Goal: Task Accomplishment & Management: Use online tool/utility

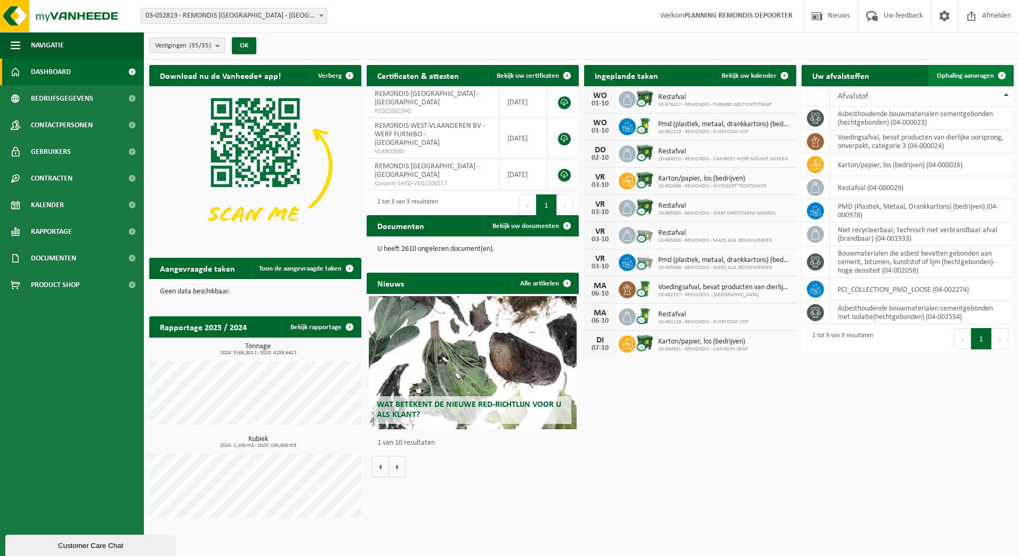
click at [955, 72] on span "Ophaling aanvragen" at bounding box center [965, 75] width 57 height 7
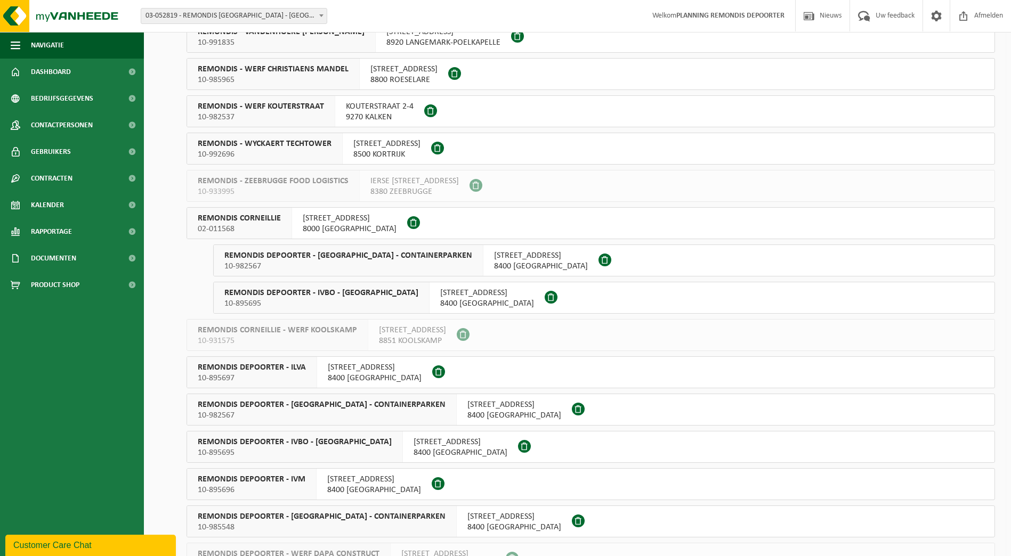
scroll to position [693, 0]
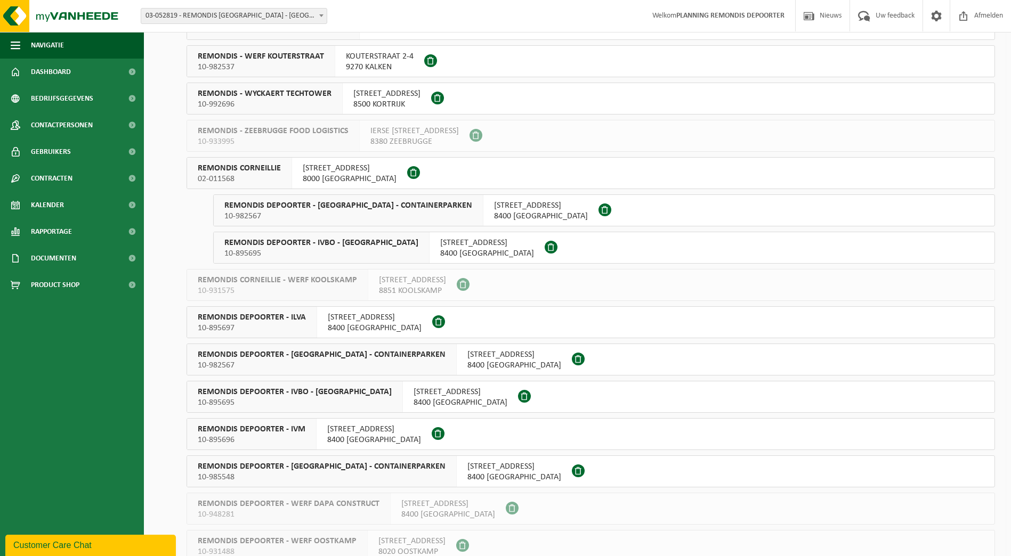
click at [307, 314] on div "REMONDIS DEPOORTER - ILVA 10-895697" at bounding box center [252, 322] width 130 height 31
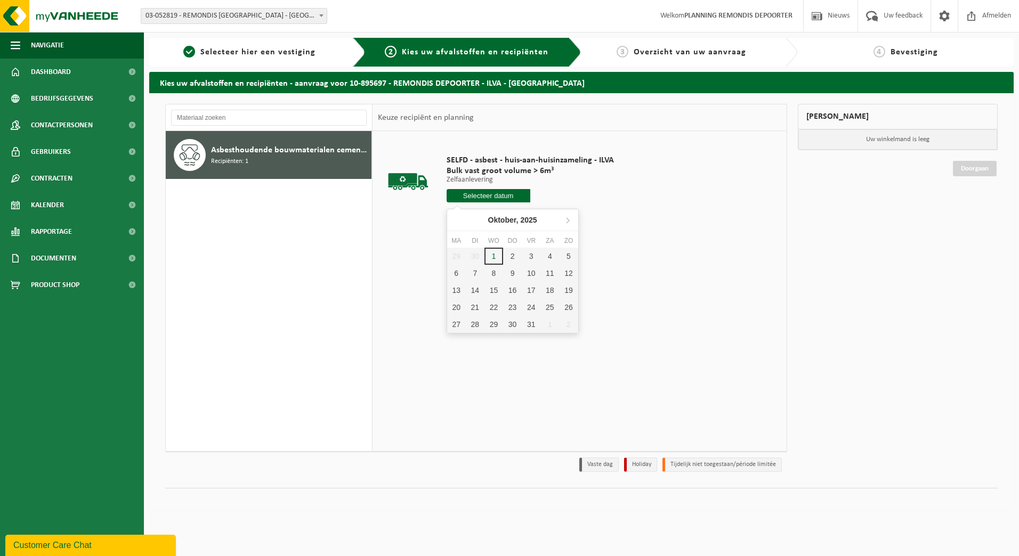
click at [503, 194] on input "text" at bounding box center [488, 195] width 84 height 13
click at [514, 255] on div "2" at bounding box center [512, 256] width 19 height 17
type input "Van 2025-10-02"
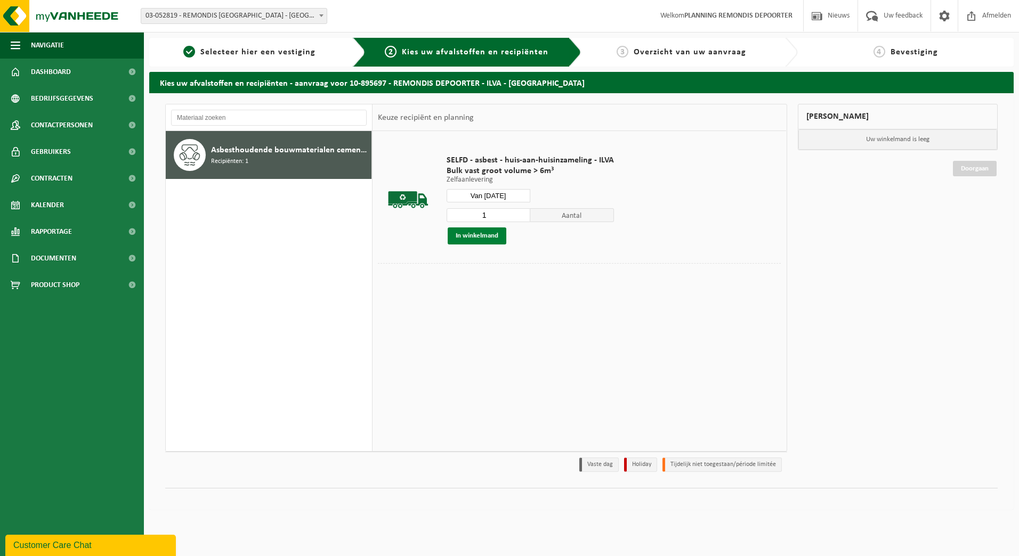
click at [482, 234] on button "In winkelmand" at bounding box center [477, 236] width 59 height 17
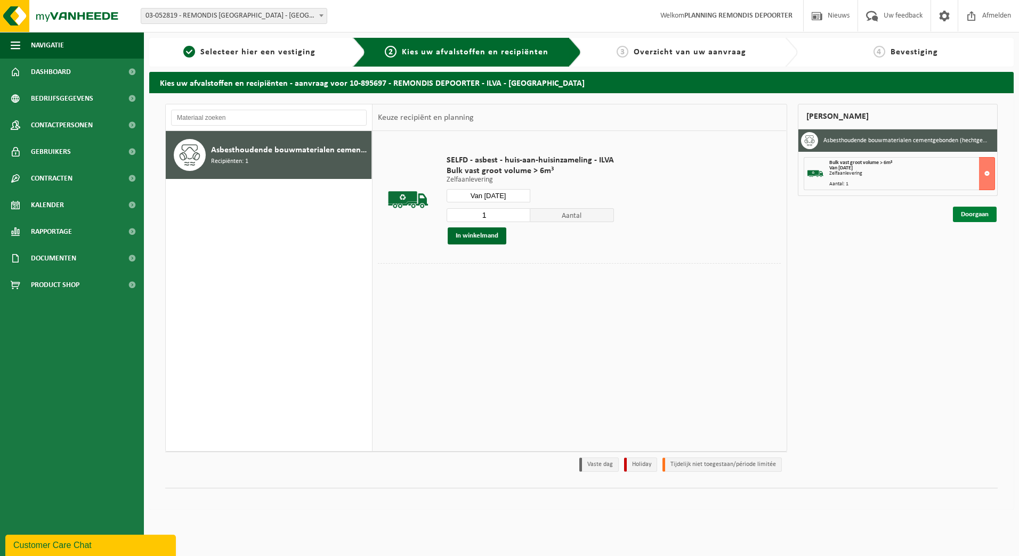
click at [973, 209] on link "Doorgaan" at bounding box center [975, 214] width 44 height 15
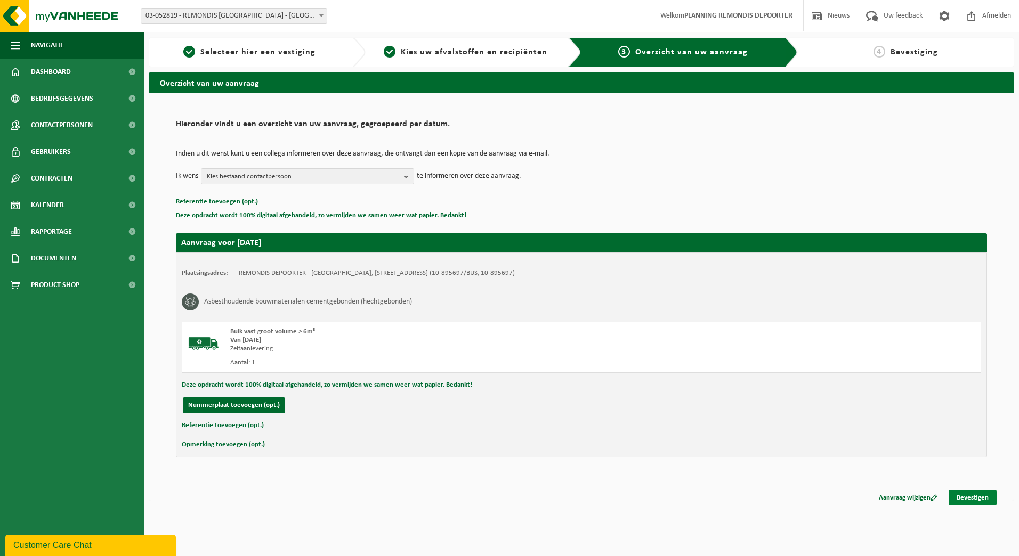
click at [969, 494] on link "Bevestigen" at bounding box center [972, 497] width 48 height 15
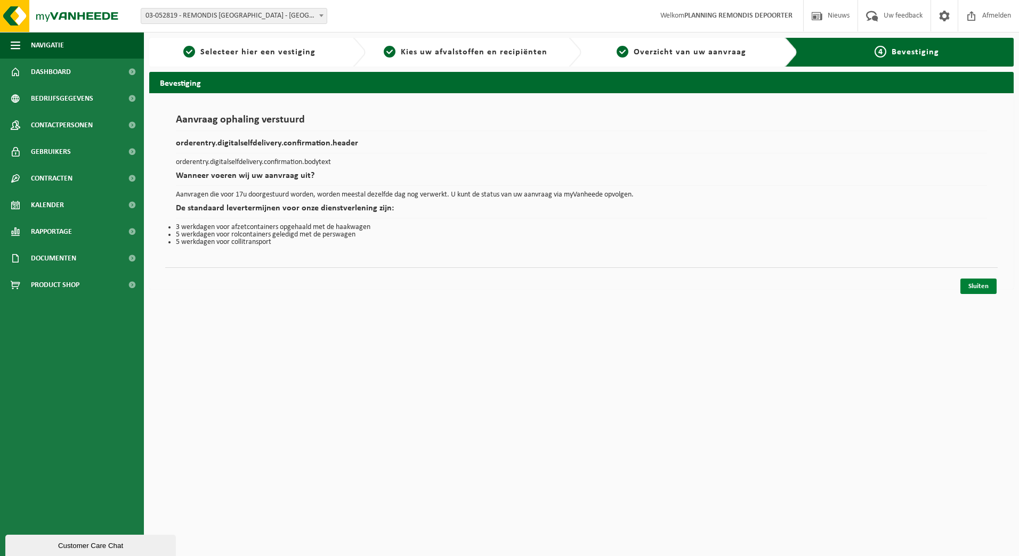
drag, startPoint x: 982, startPoint y: 285, endPoint x: 654, endPoint y: 224, distance: 333.2
click at [981, 285] on link "Sluiten" at bounding box center [978, 286] width 36 height 15
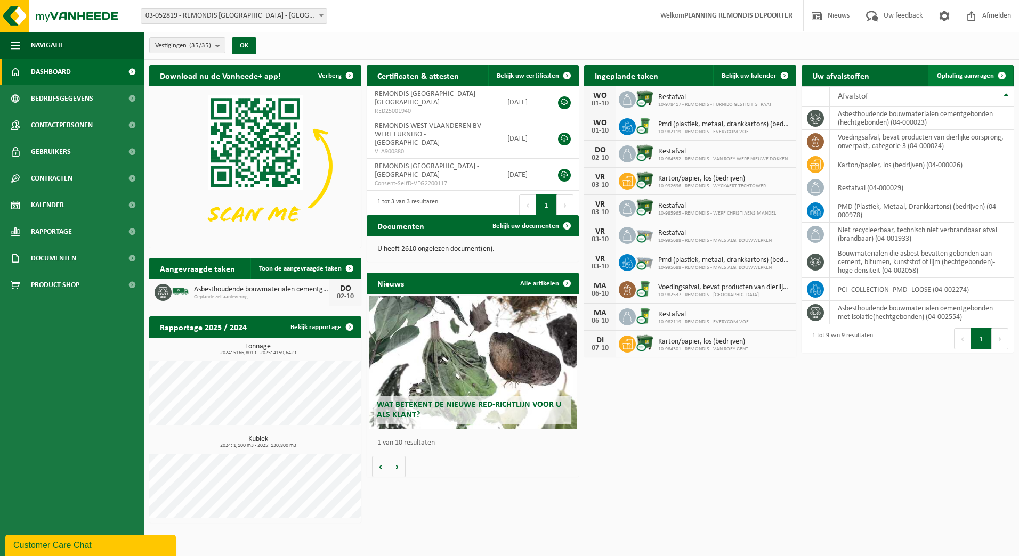
click at [998, 75] on span at bounding box center [1001, 75] width 21 height 21
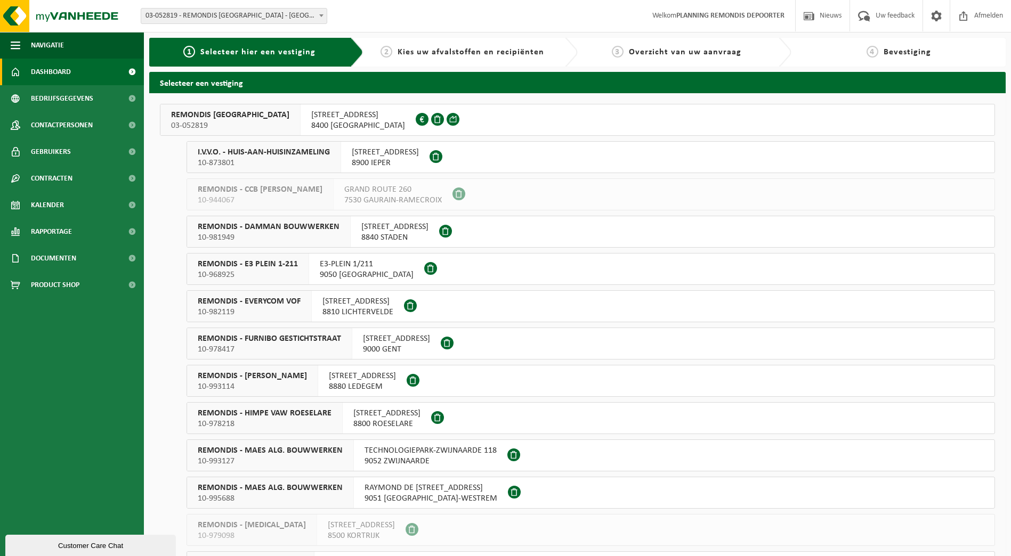
click at [63, 71] on span "Dashboard" at bounding box center [51, 72] width 40 height 27
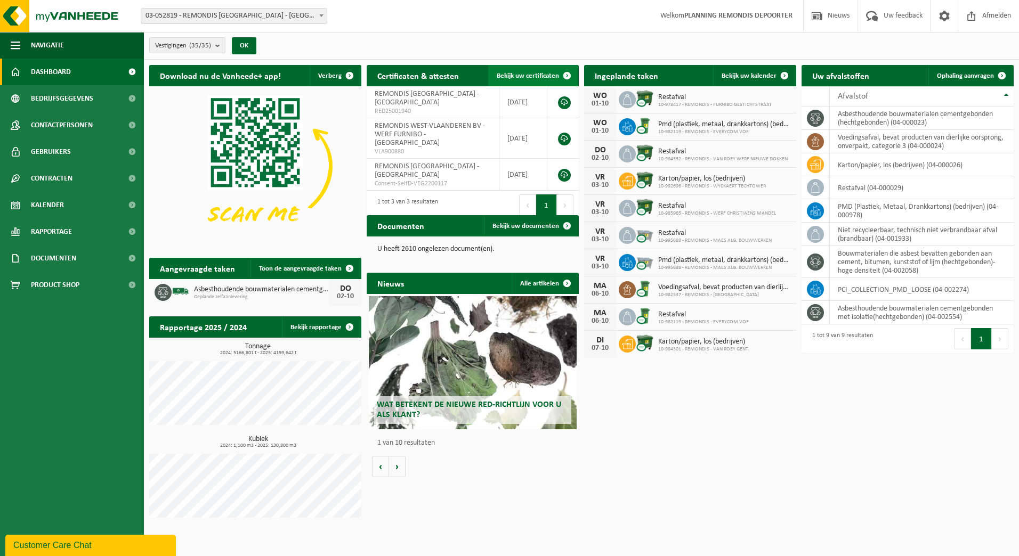
click at [530, 69] on link "Bekijk uw certificaten" at bounding box center [533, 75] width 90 height 21
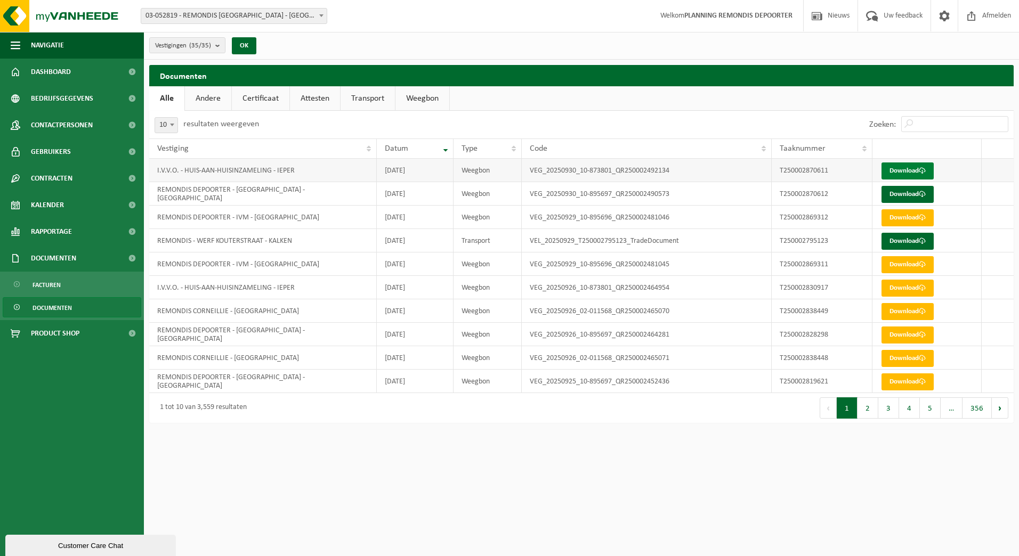
click at [907, 174] on link "Download" at bounding box center [907, 171] width 52 height 17
